Goal: Browse casually: Explore the website without a specific task or goal

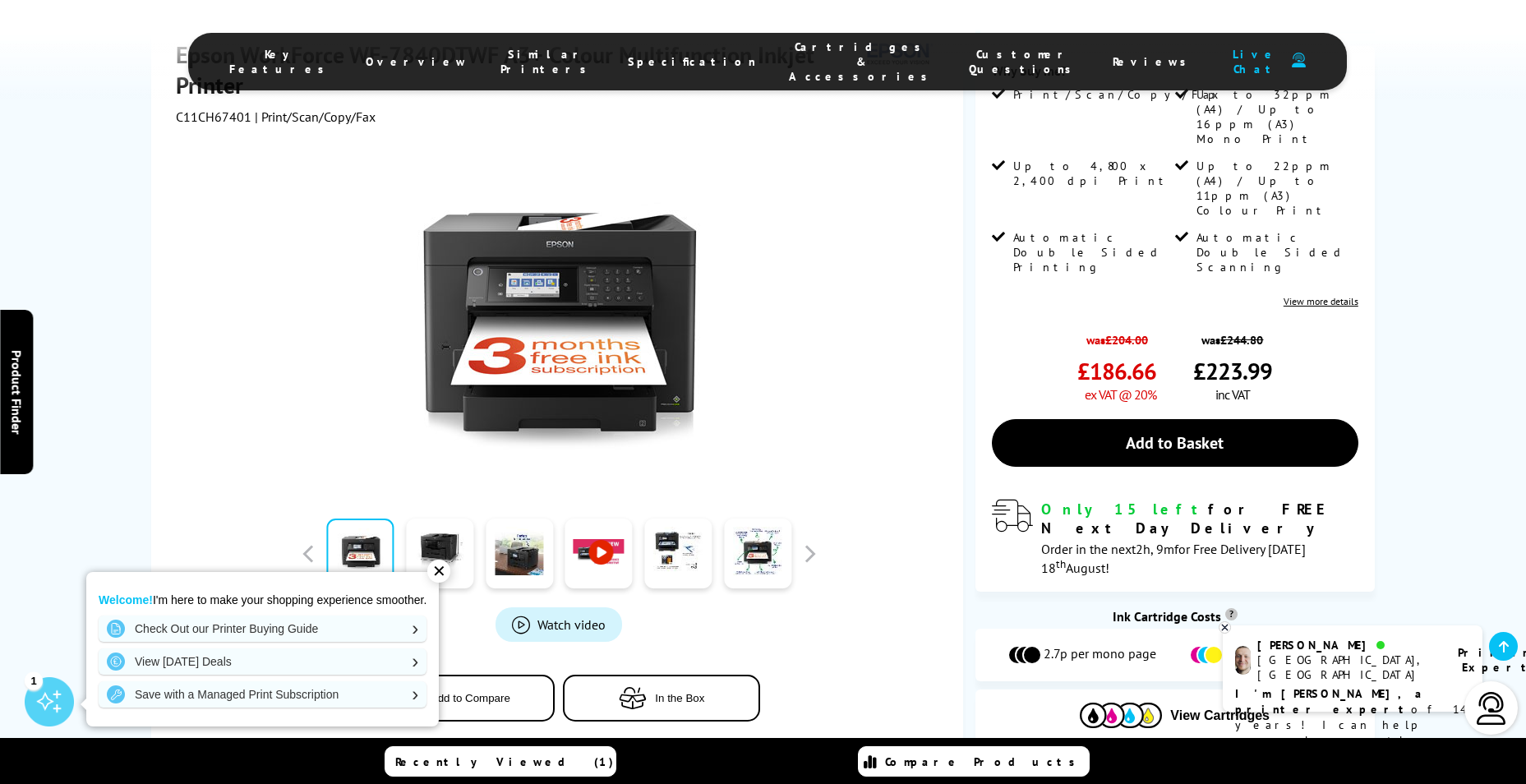
scroll to position [411, 0]
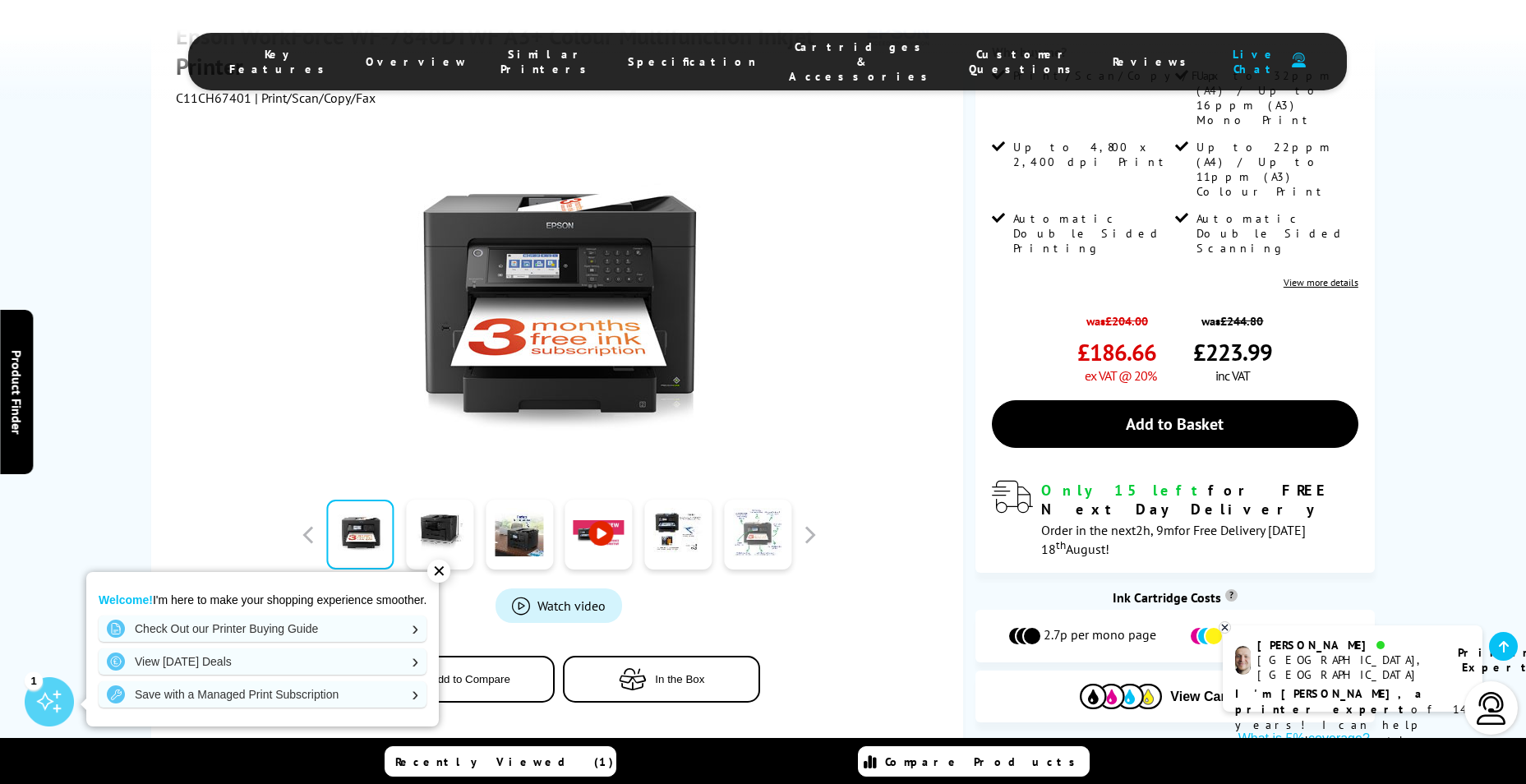
click at [767, 499] on link at bounding box center [758, 534] width 68 height 70
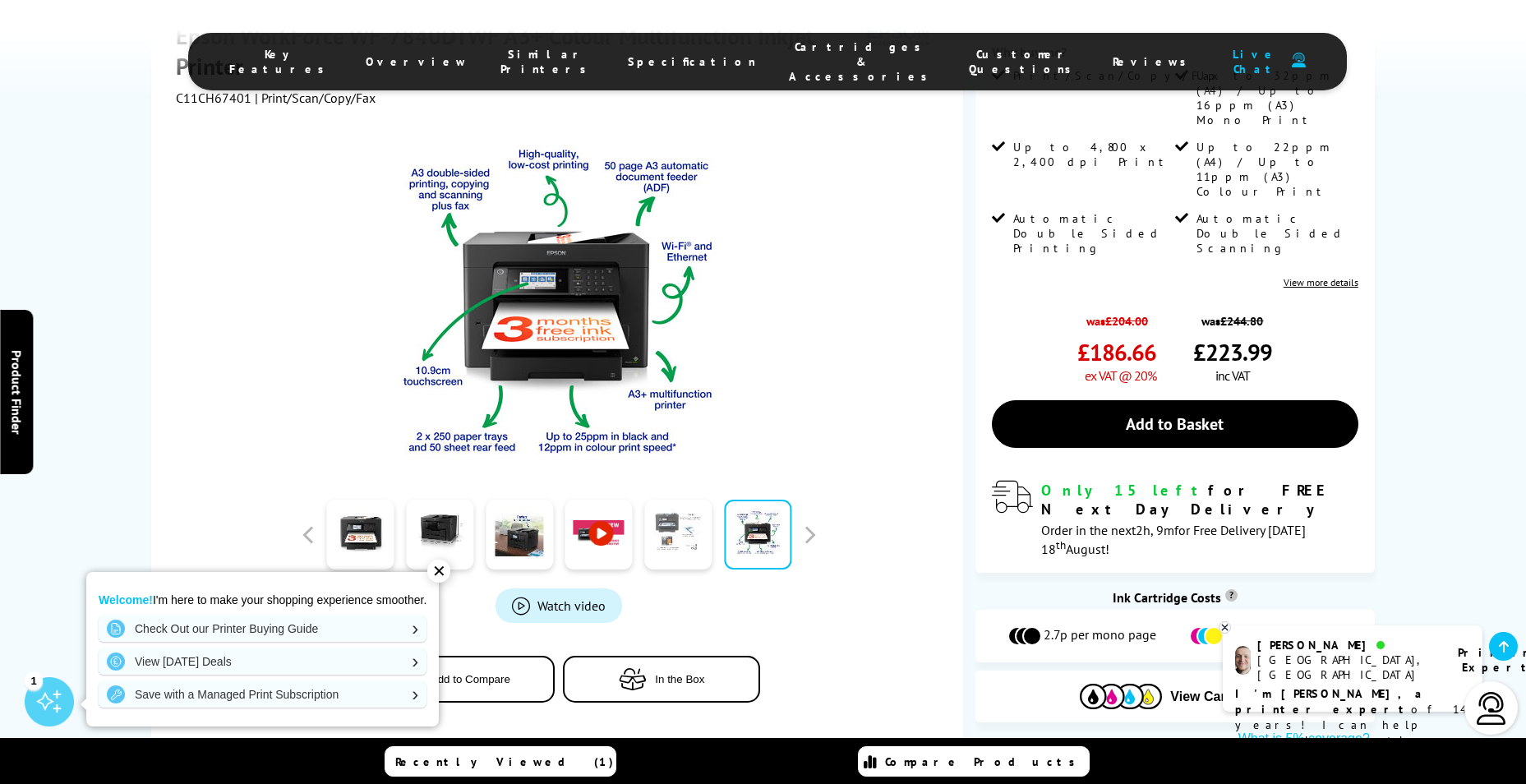
click at [689, 499] on link at bounding box center [678, 534] width 68 height 70
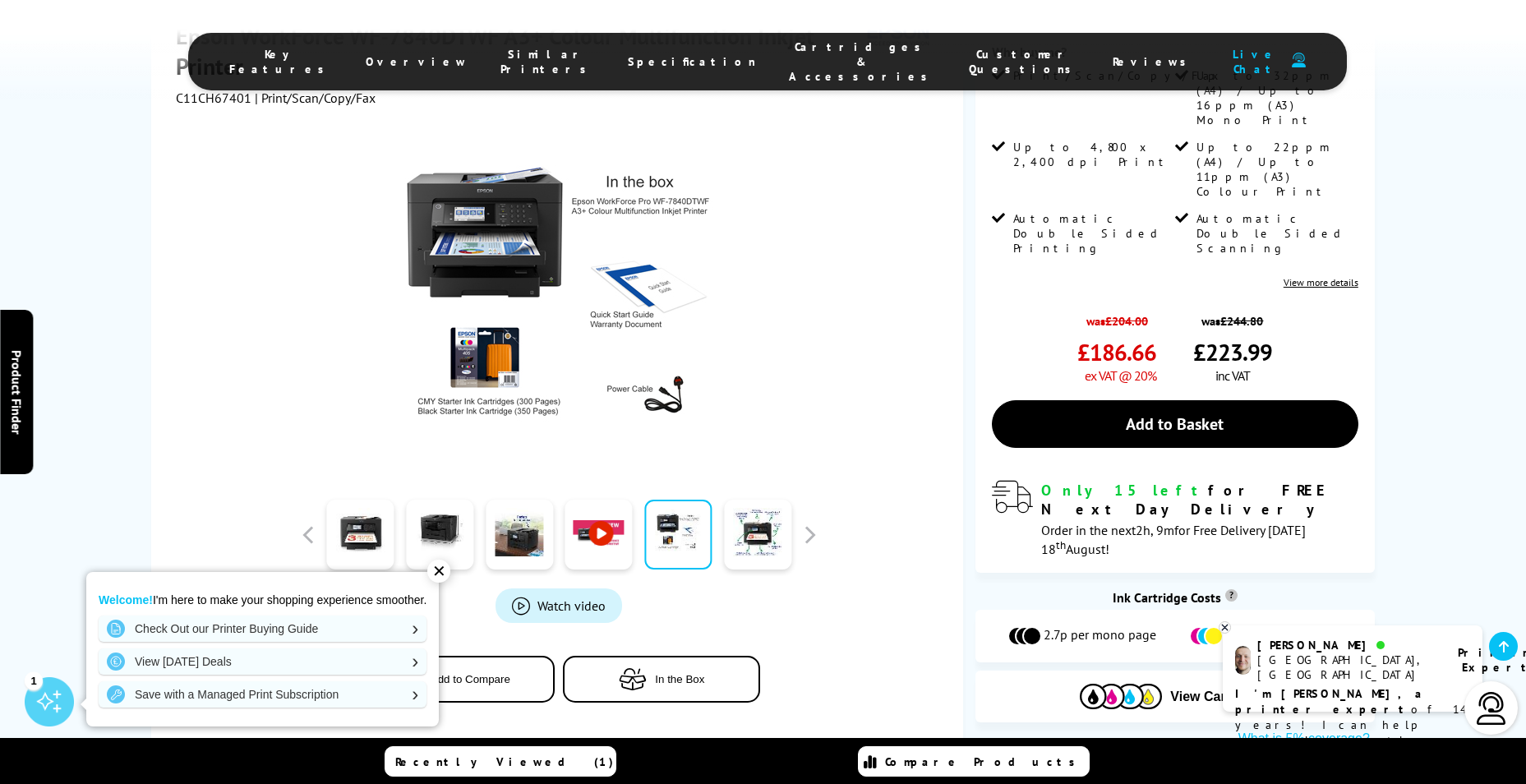
click at [585, 499] on link at bounding box center [600, 534] width 68 height 70
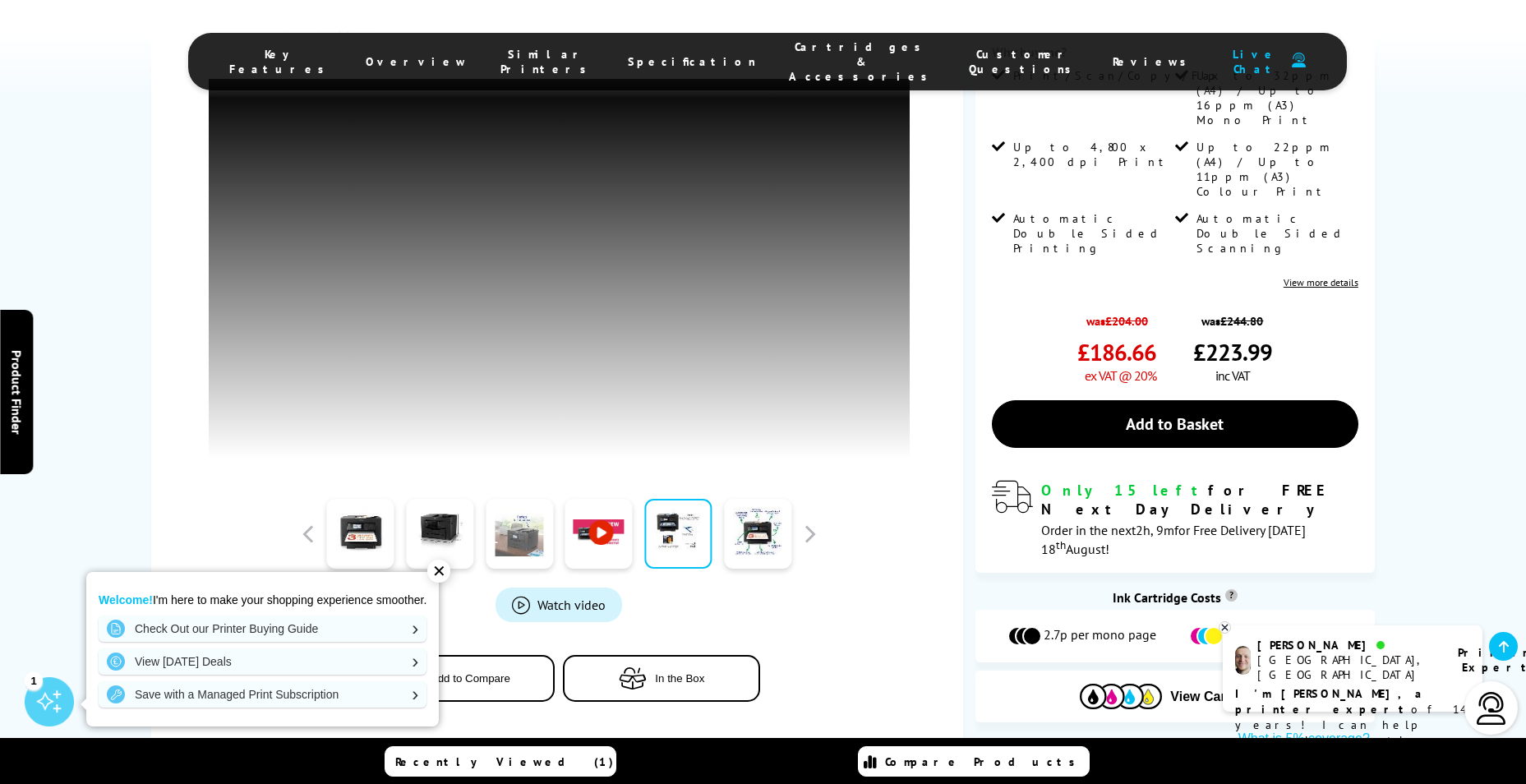
click at [493, 499] on link at bounding box center [519, 534] width 68 height 70
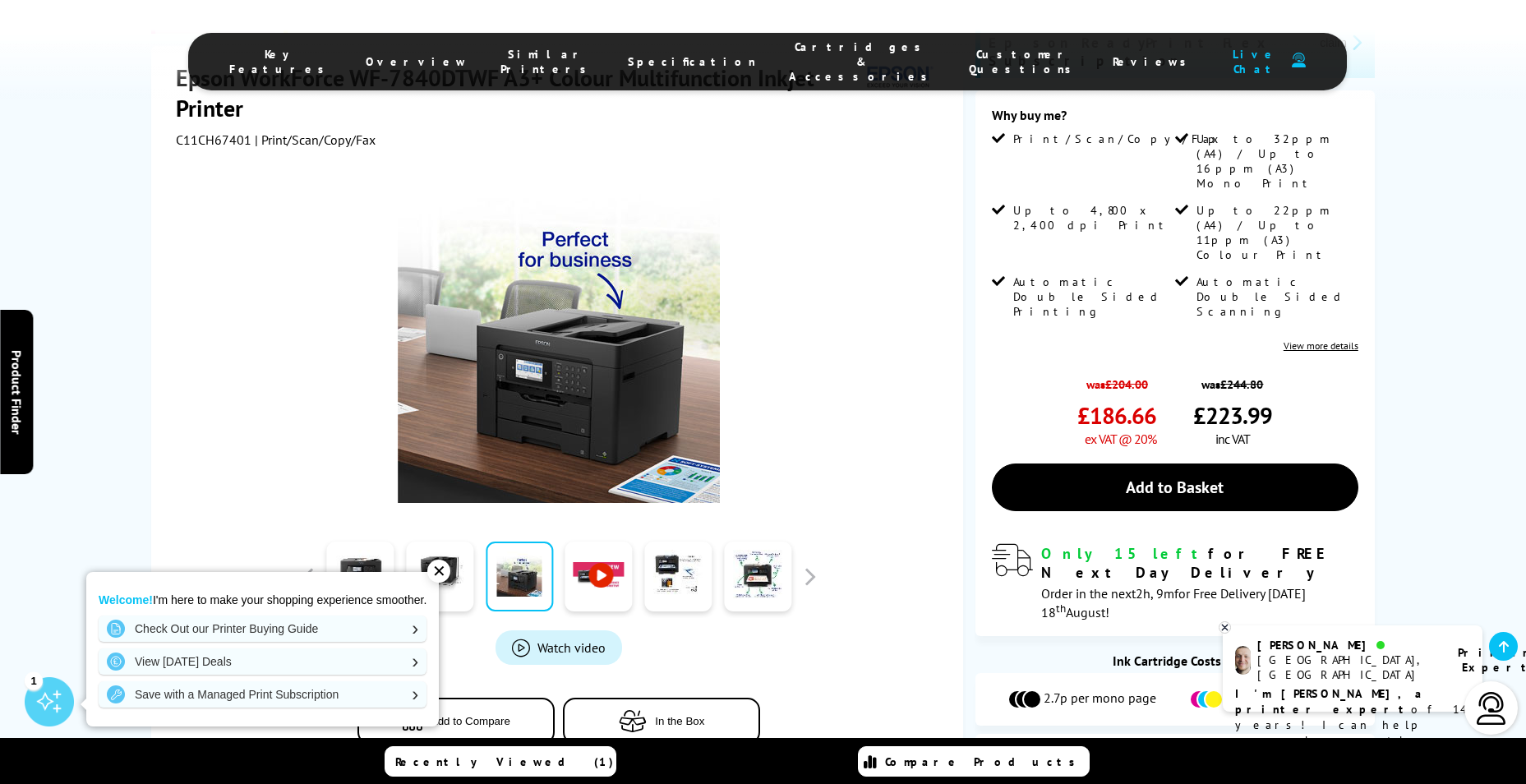
scroll to position [328, 0]
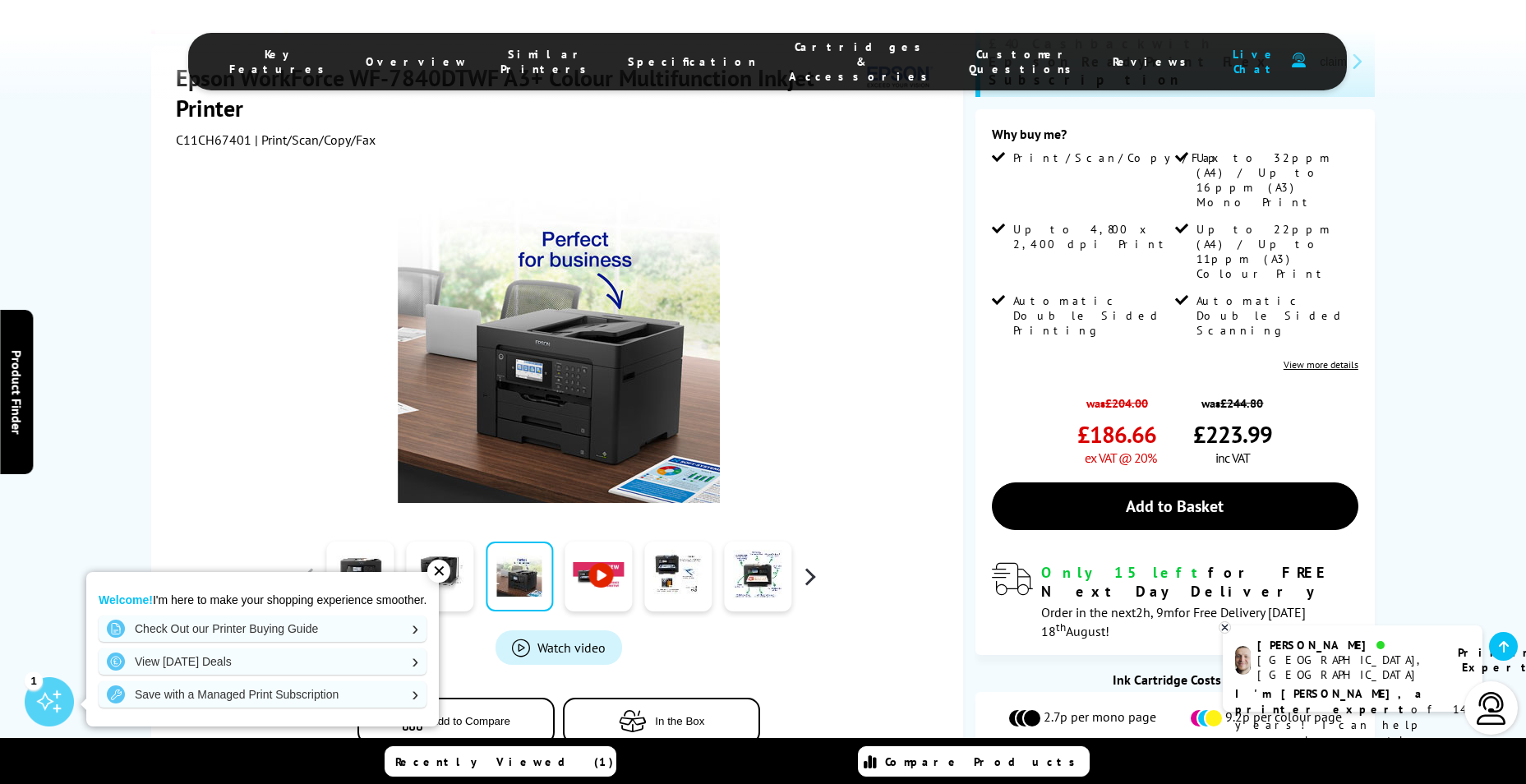
click at [807, 564] on button "button" at bounding box center [809, 577] width 25 height 25
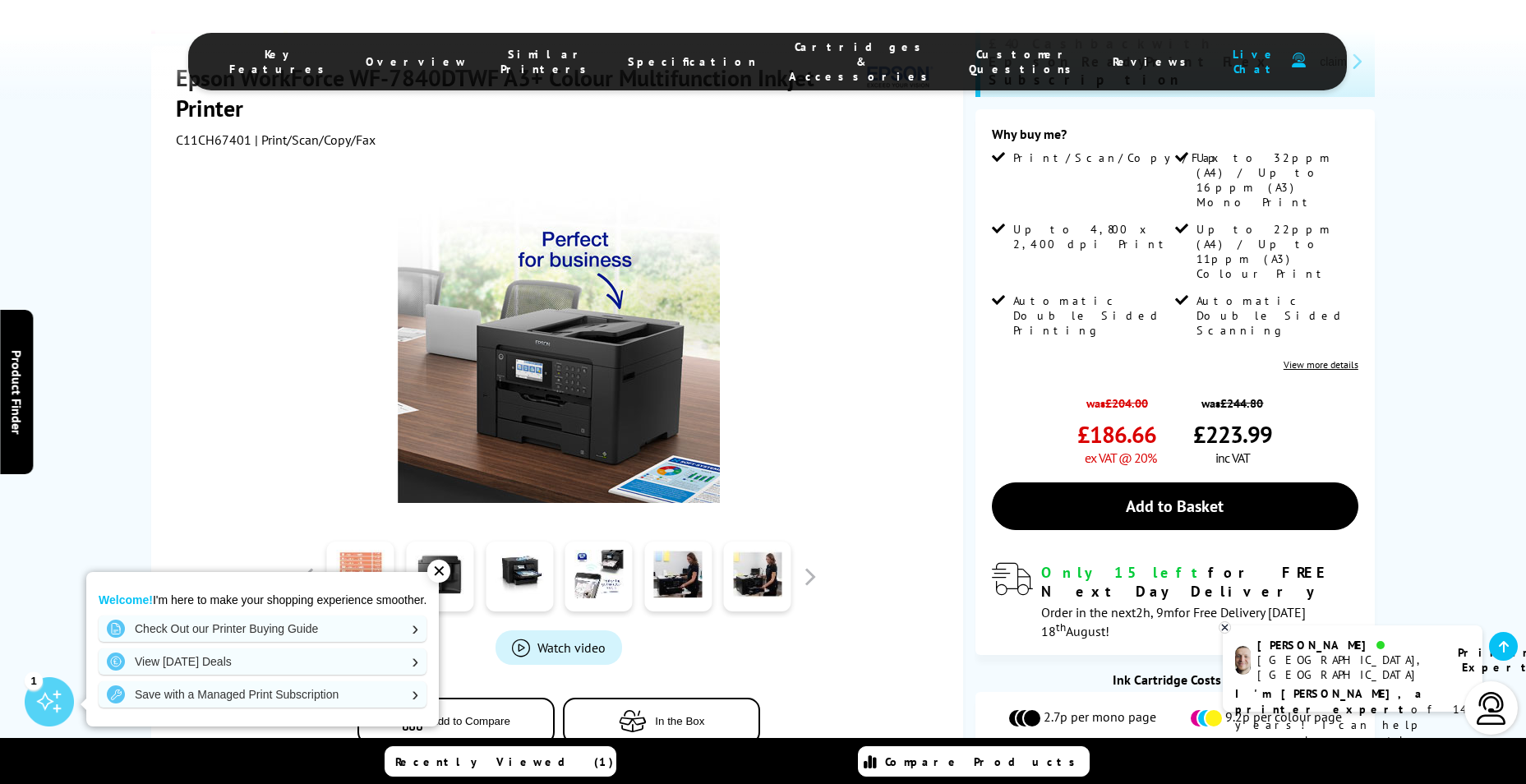
click at [358, 542] on link at bounding box center [361, 577] width 68 height 70
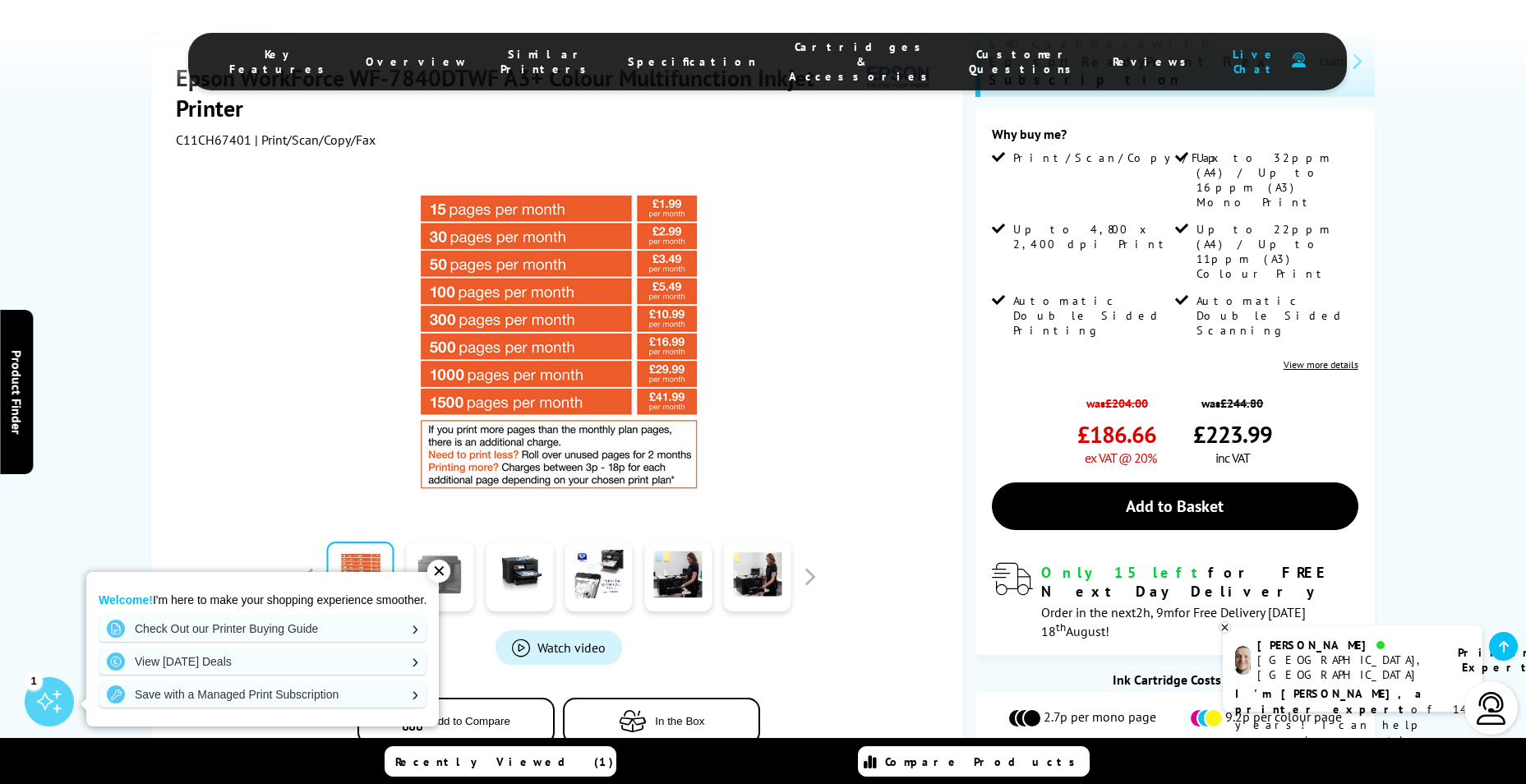
click at [451, 542] on link at bounding box center [440, 577] width 68 height 70
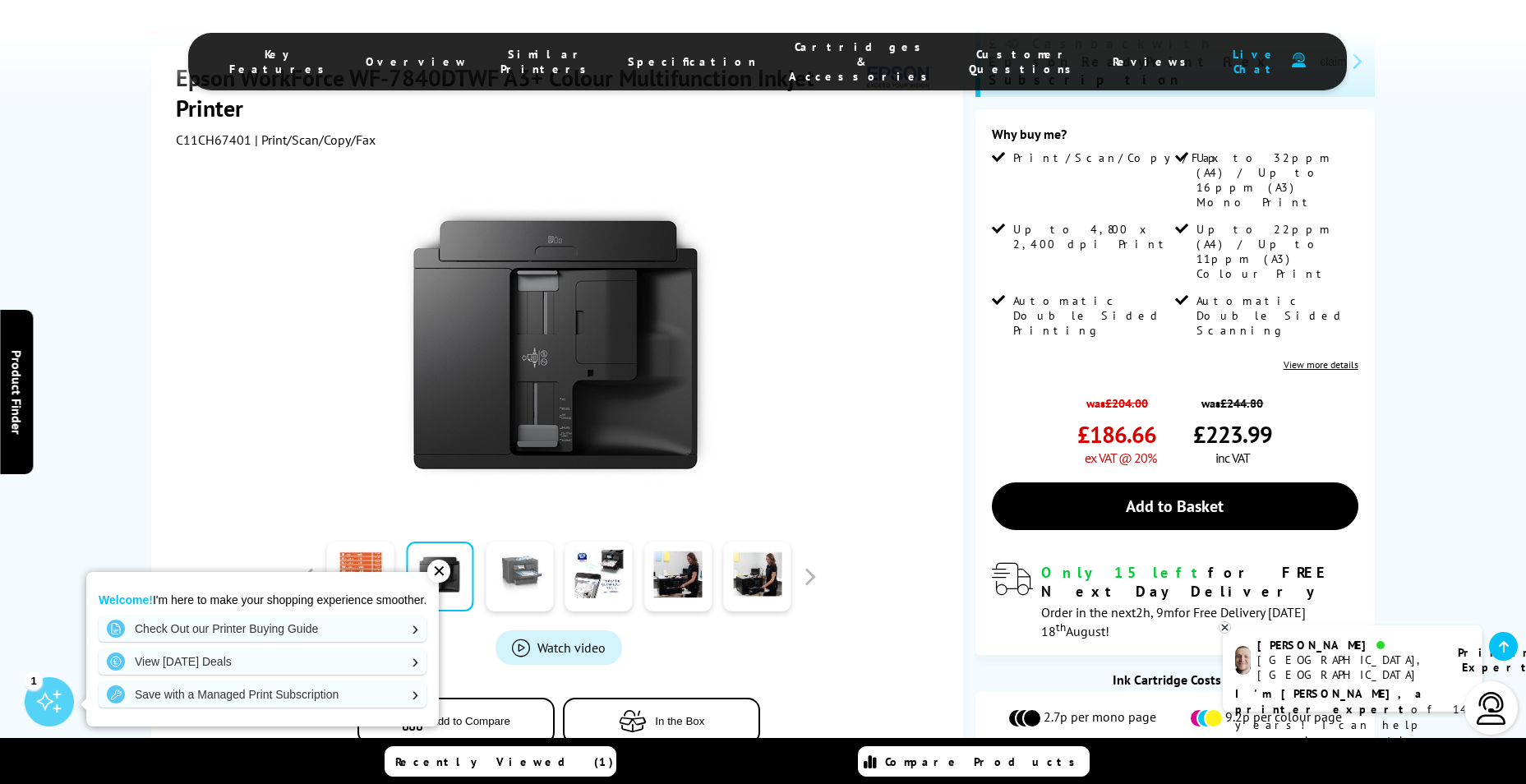
click at [505, 542] on link at bounding box center [519, 577] width 68 height 70
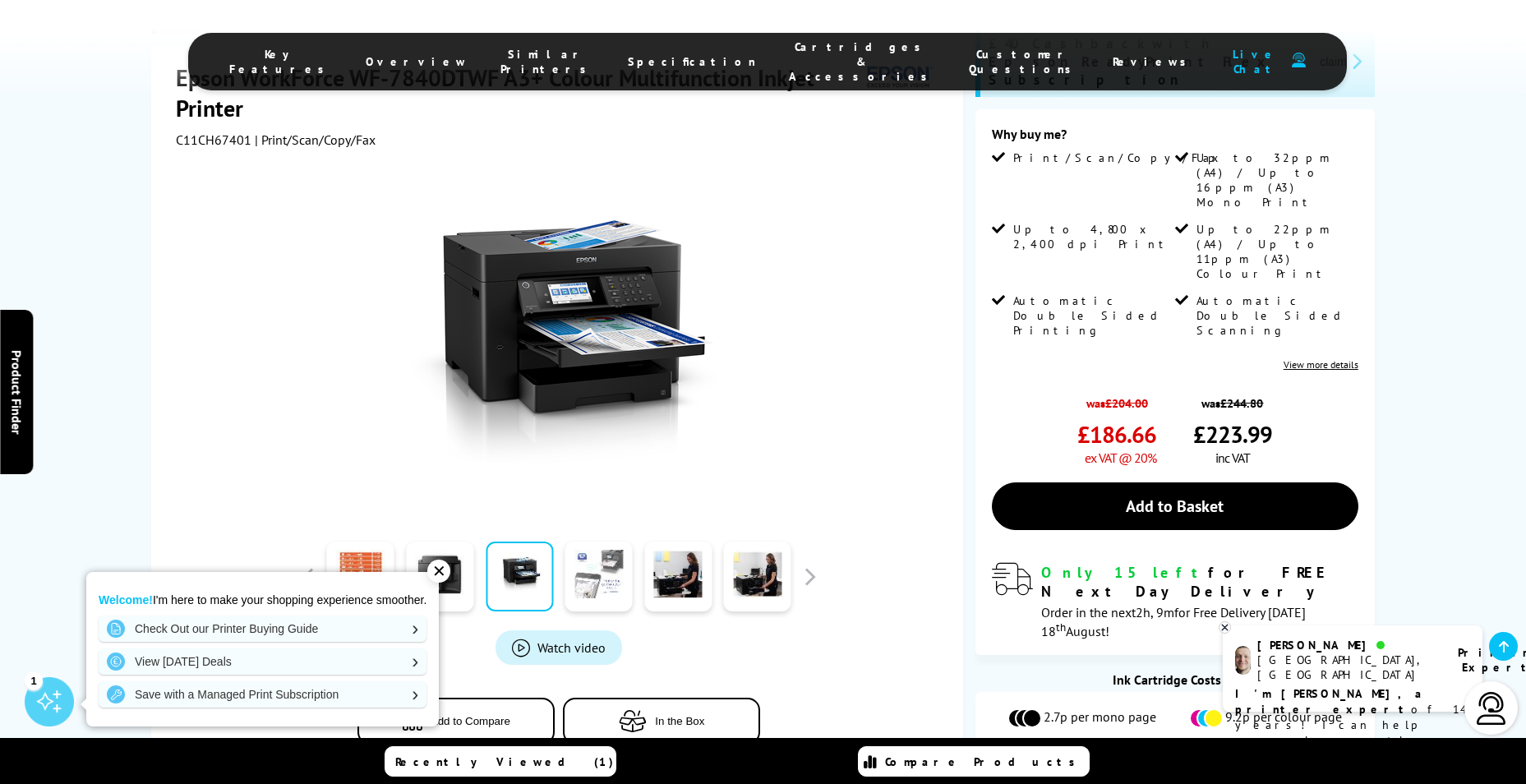
click at [597, 542] on link at bounding box center [600, 577] width 68 height 70
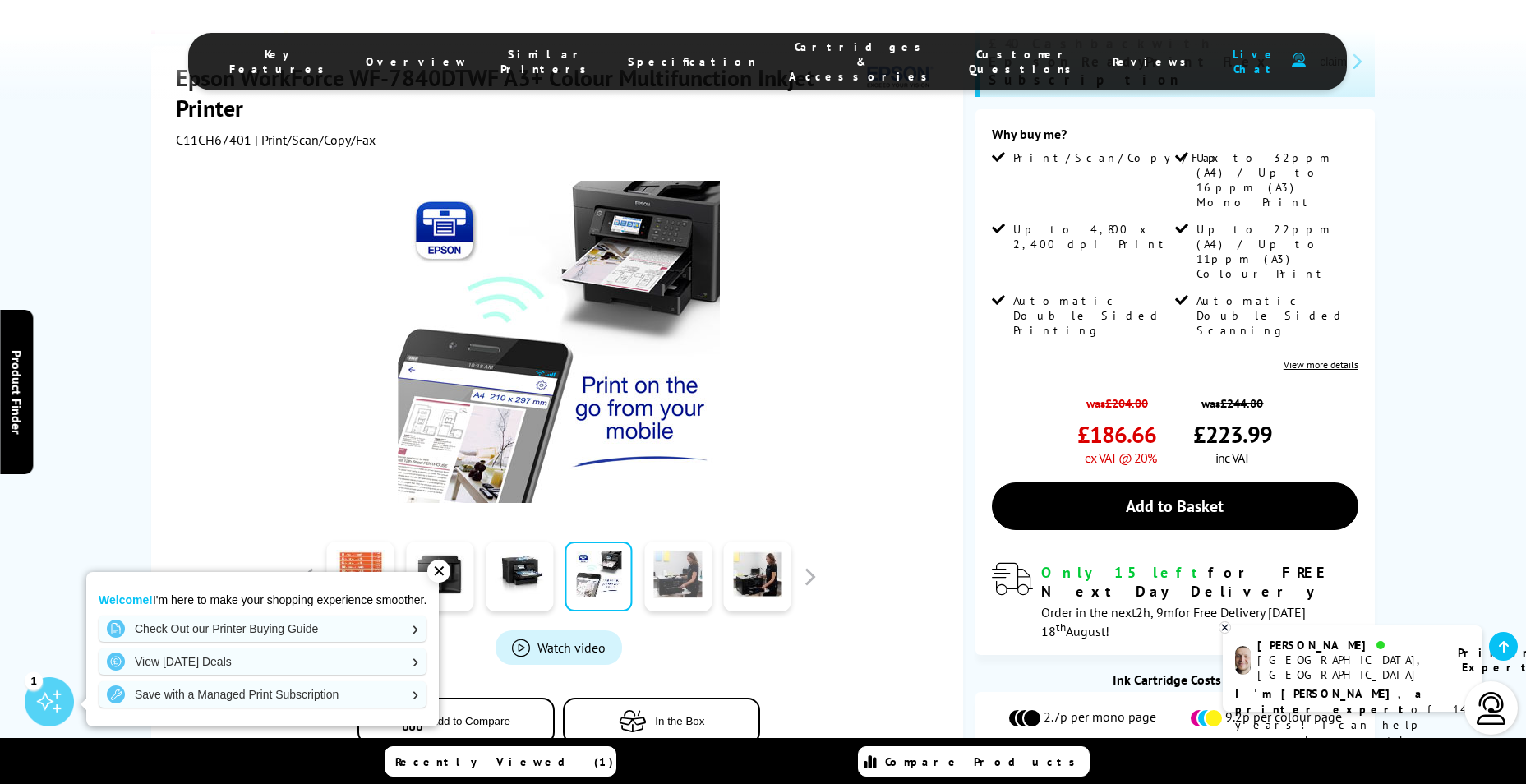
click at [694, 542] on link at bounding box center [678, 577] width 68 height 70
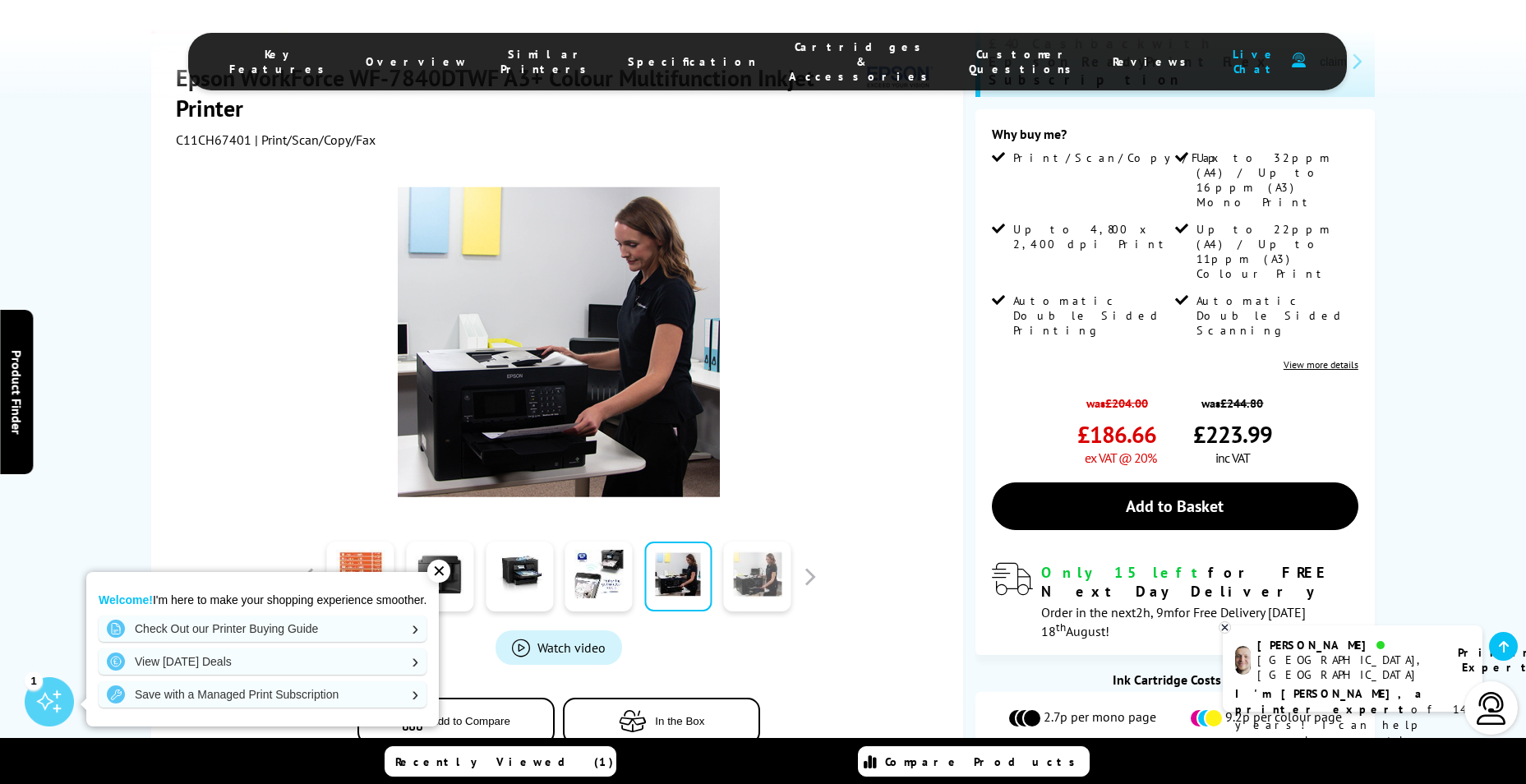
click at [751, 542] on link at bounding box center [758, 577] width 68 height 70
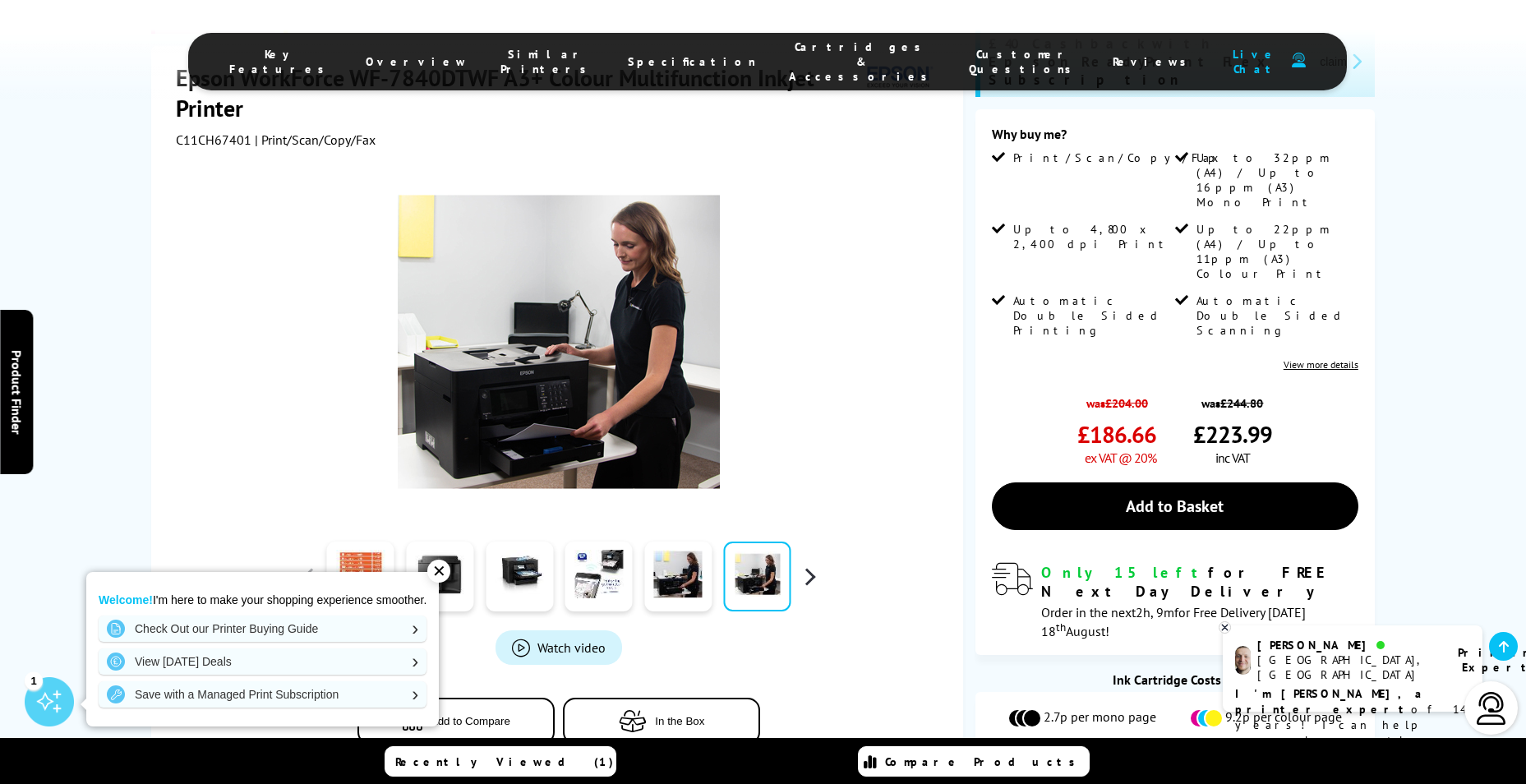
click at [811, 564] on button "button" at bounding box center [809, 577] width 25 height 25
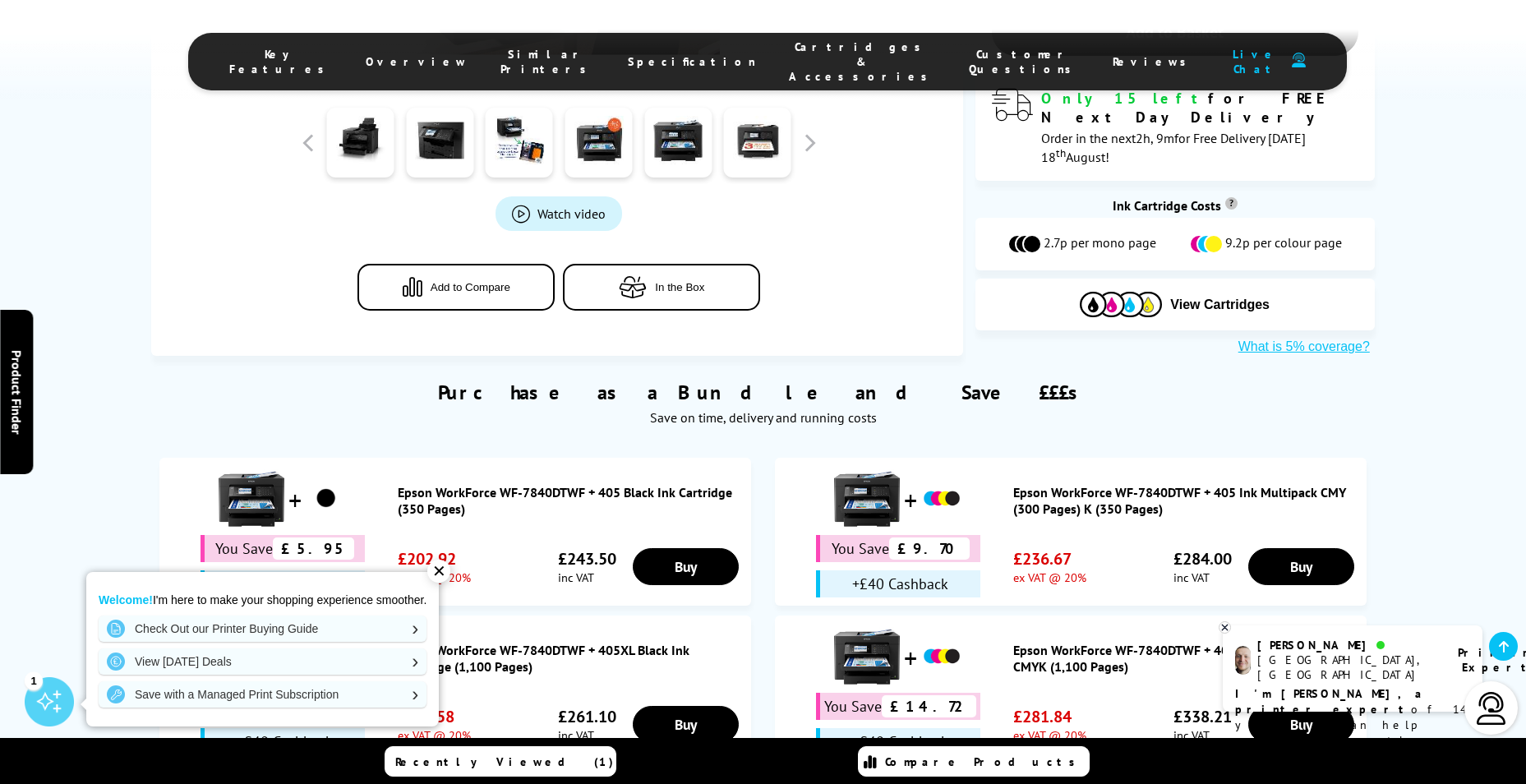
scroll to position [821, 0]
